Goal: Information Seeking & Learning: Learn about a topic

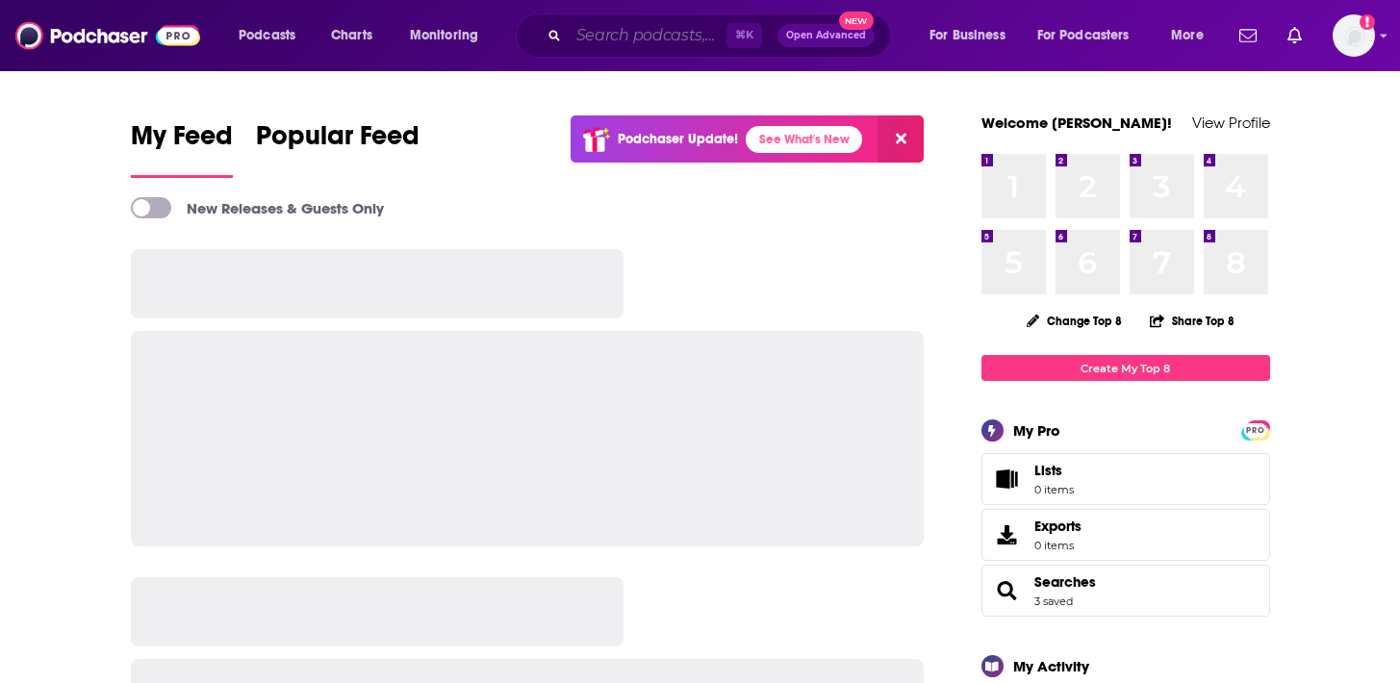
click at [638, 23] on input "Search podcasts, credits, & more..." at bounding box center [648, 35] width 158 height 31
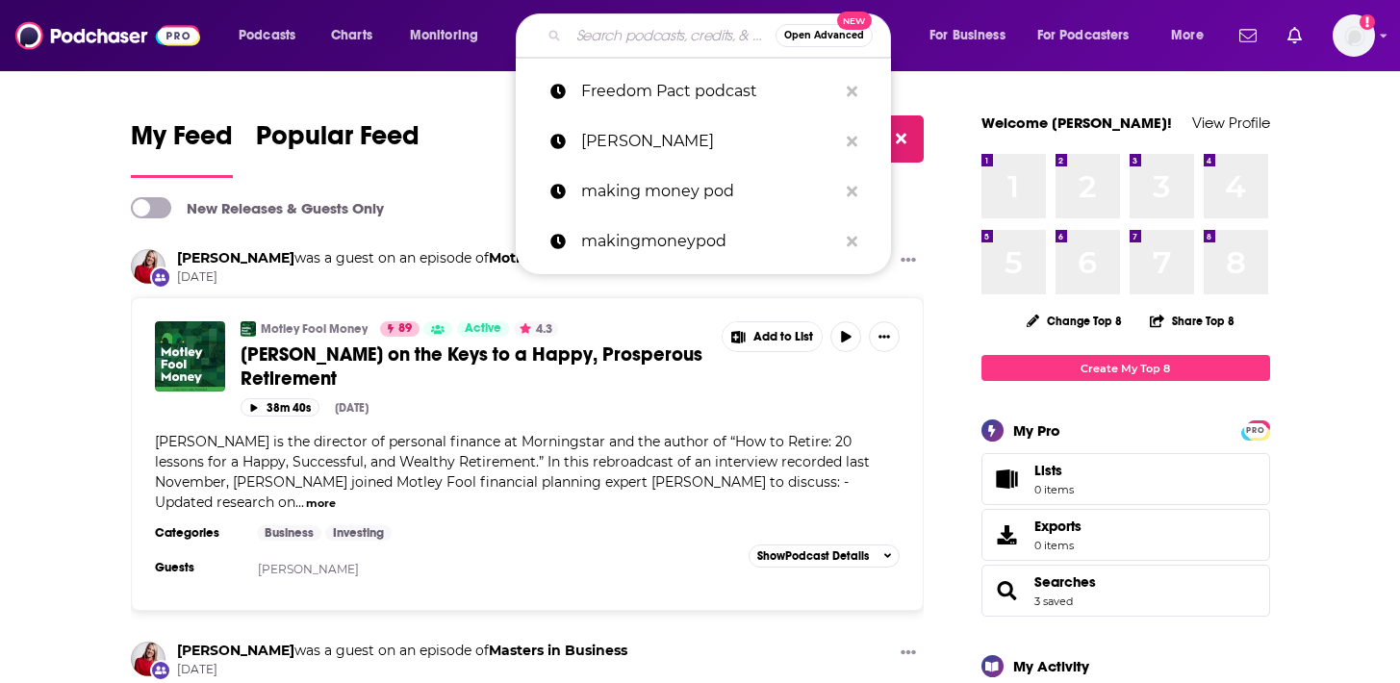
paste input "Pennies to Pounds podcast"
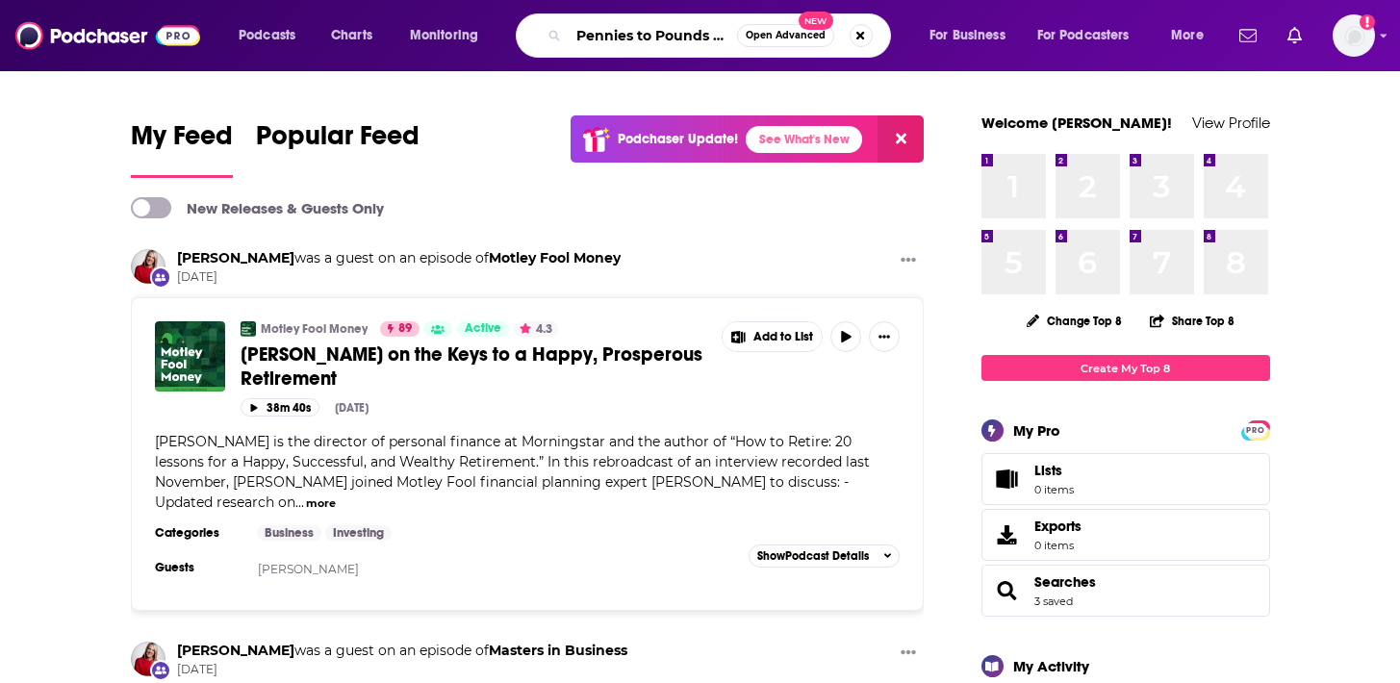
scroll to position [0, 45]
click at [687, 37] on input "Pennies to Pounds podcast" at bounding box center [653, 35] width 168 height 31
click at [687, 35] on input "Pennies to Pounds podcast" at bounding box center [653, 35] width 168 height 31
type input "Pennies to Pounds"
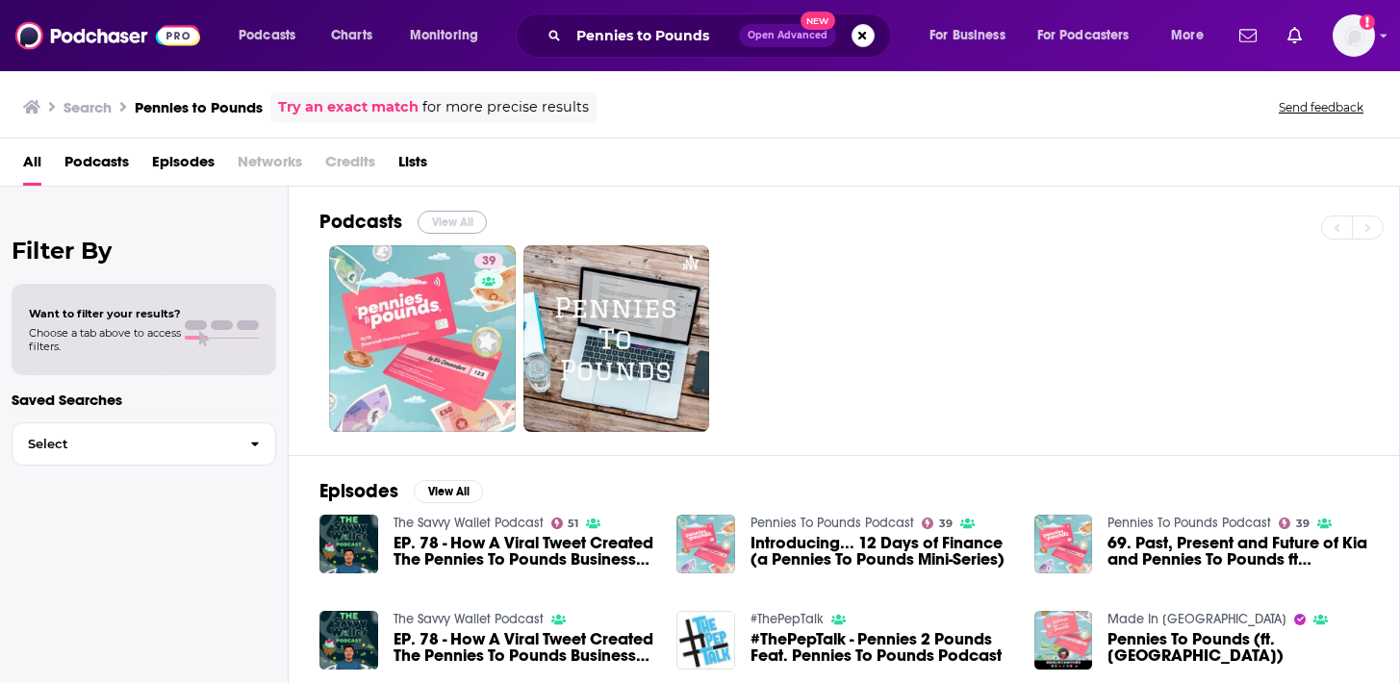
click at [440, 229] on button "View All" at bounding box center [452, 222] width 69 height 23
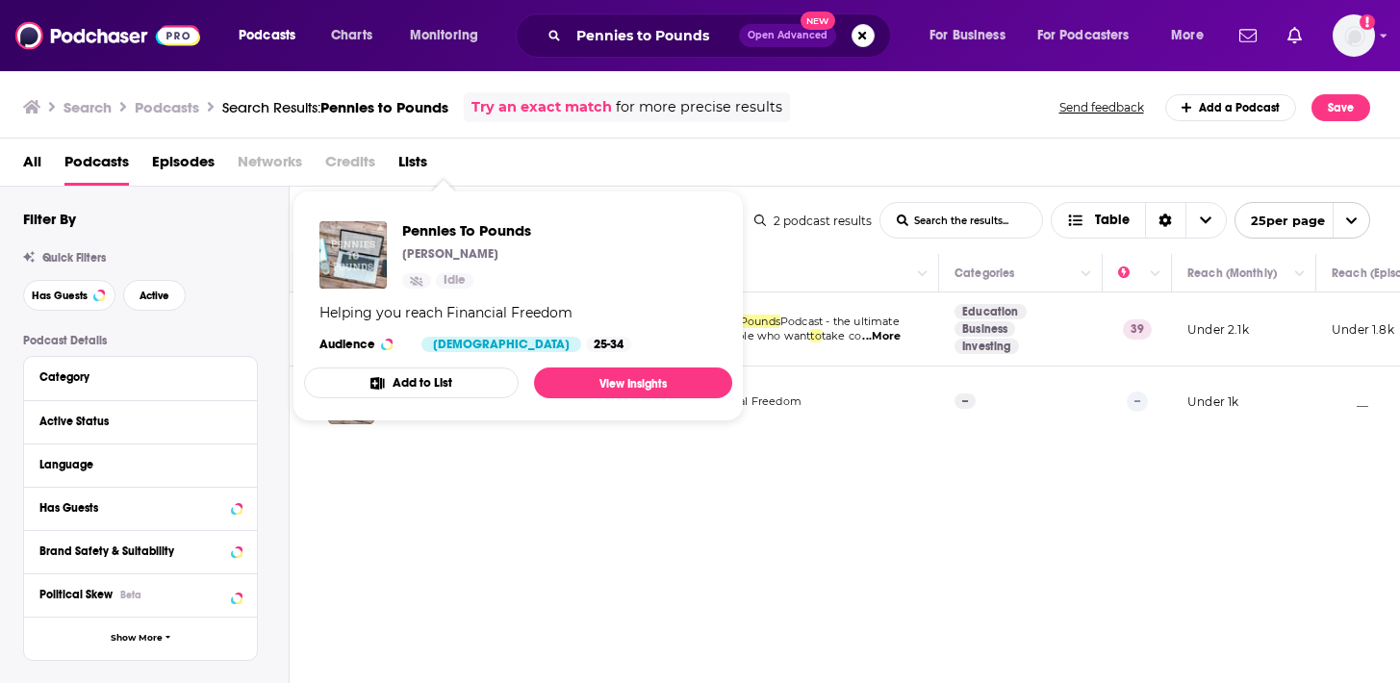
click at [468, 398] on span "Pennies To Pounds [PERSON_NAME] Idle Helping you reach Financial Freedom Audien…" at bounding box center [518, 306] width 428 height 200
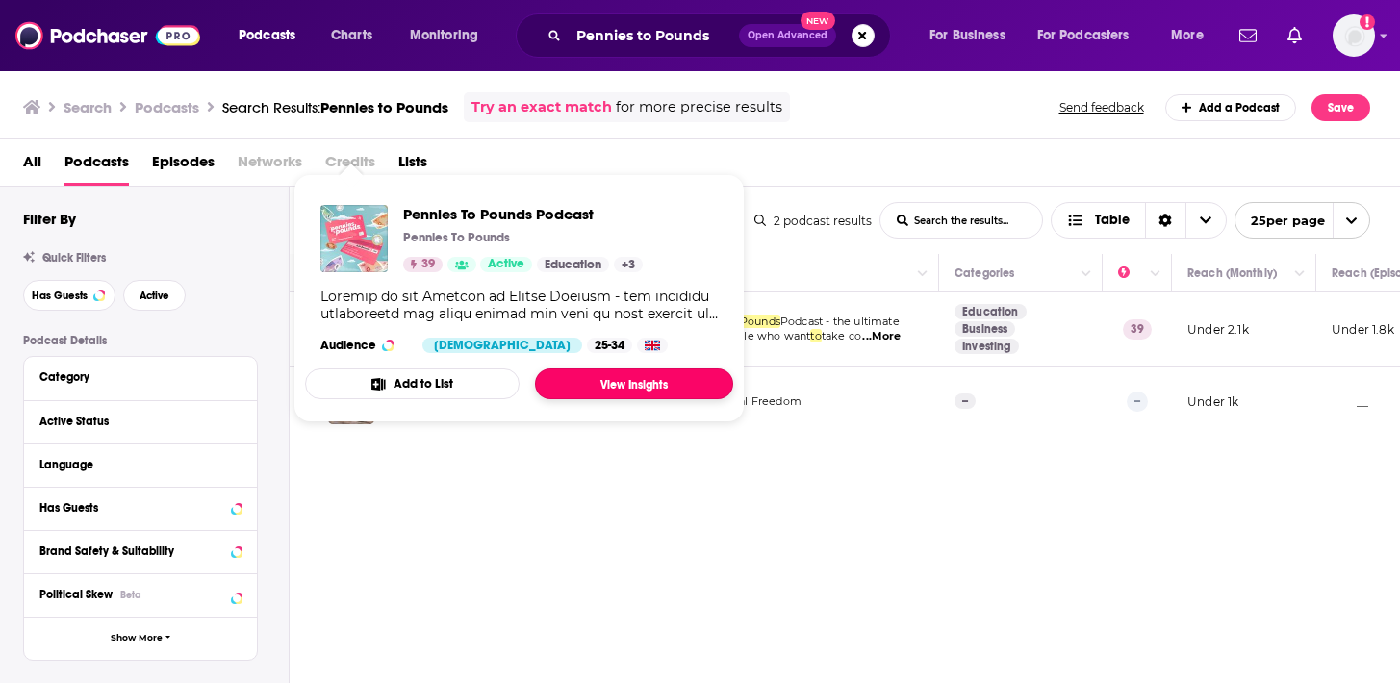
click at [637, 381] on link "View Insights" at bounding box center [634, 383] width 198 height 31
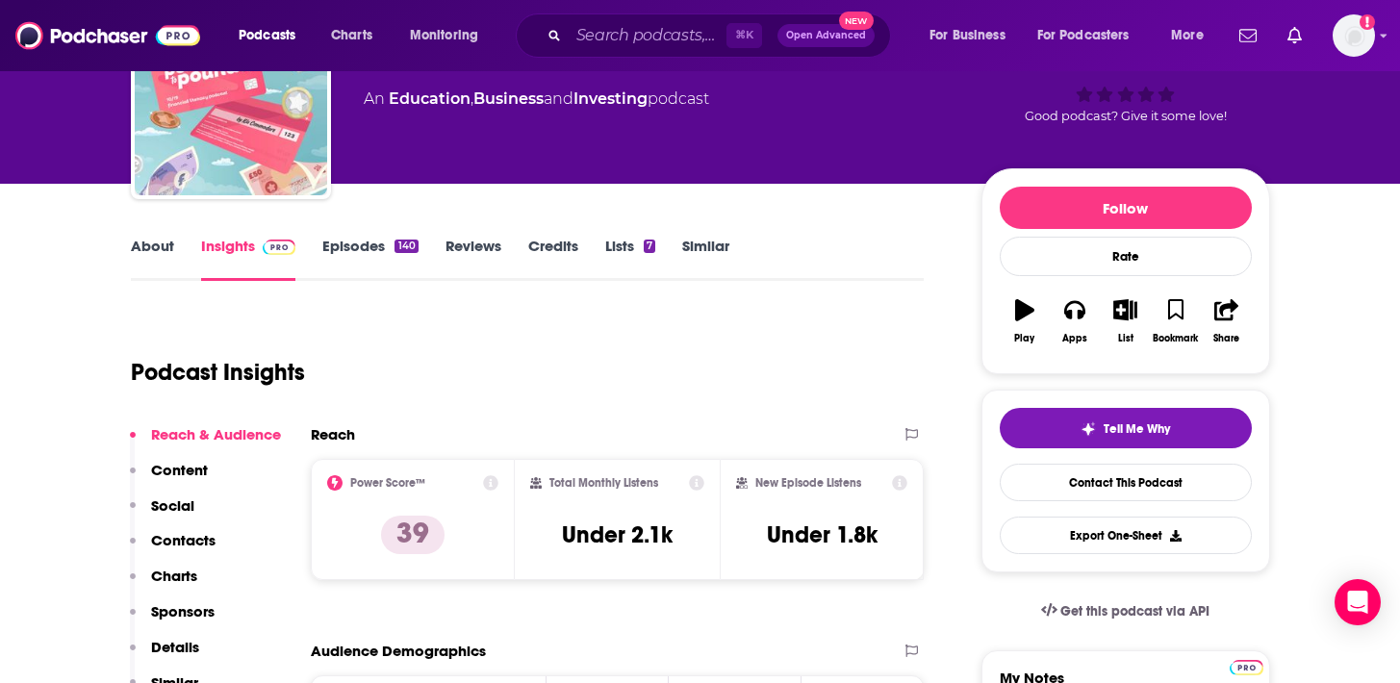
scroll to position [133, 0]
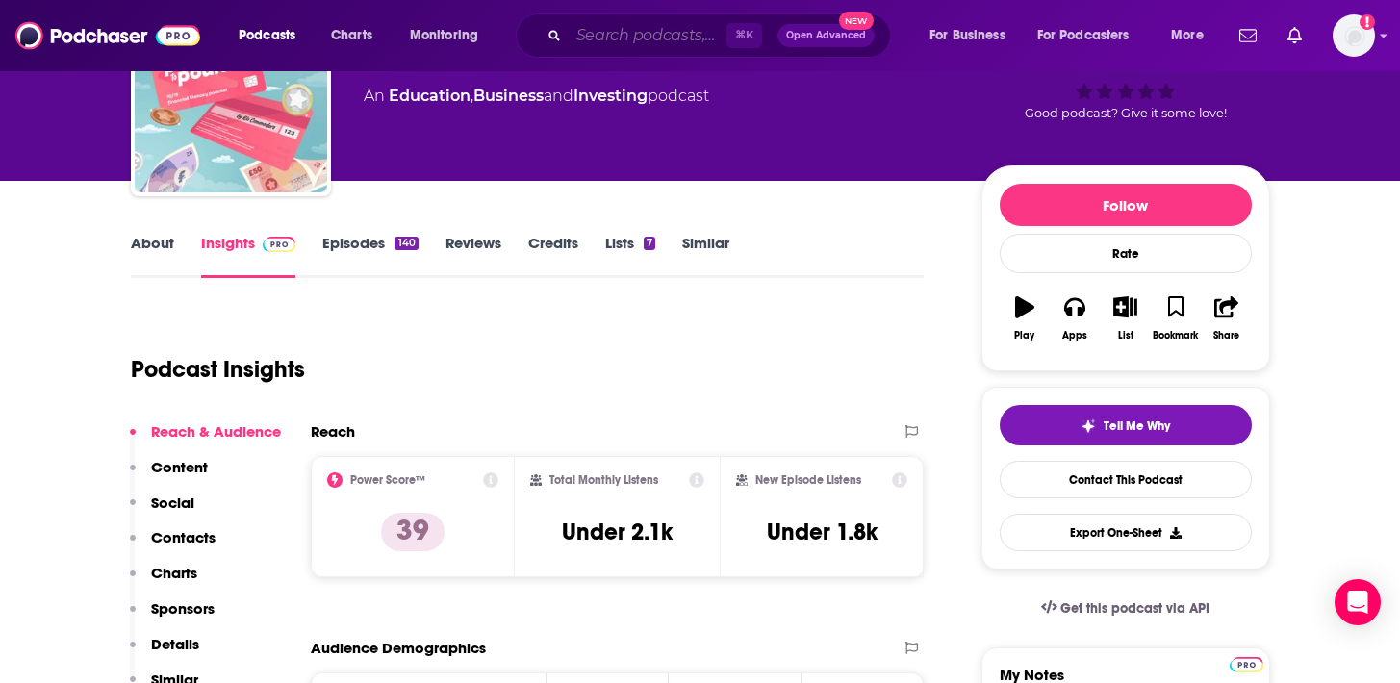
click at [667, 45] on input "Search podcasts, credits, & more..." at bounding box center [648, 35] width 158 height 31
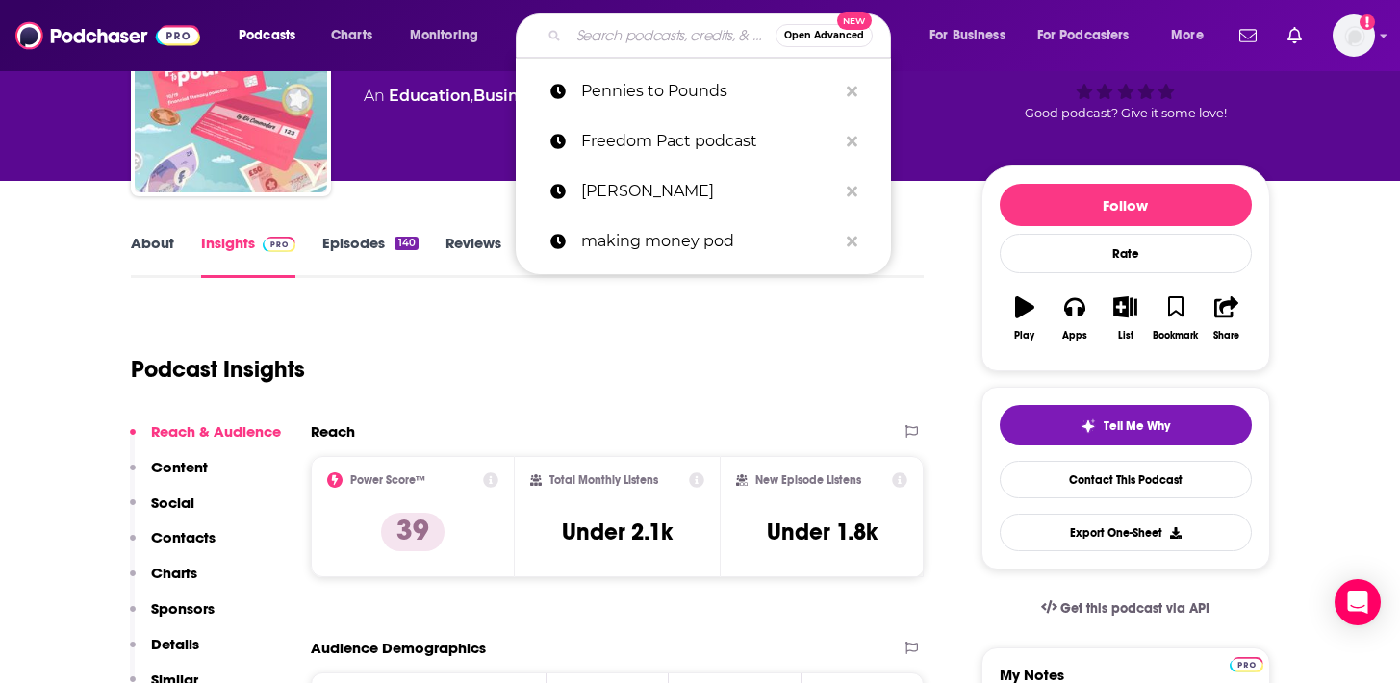
paste input "Intelligence Squared"
type input "Intelligence Squared"
